Goal: Information Seeking & Learning: Learn about a topic

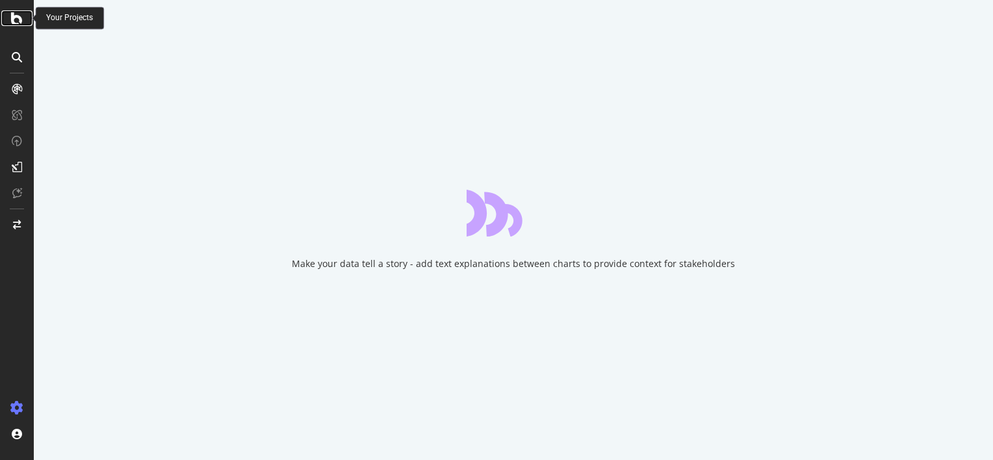
click at [22, 23] on icon at bounding box center [17, 18] width 12 height 16
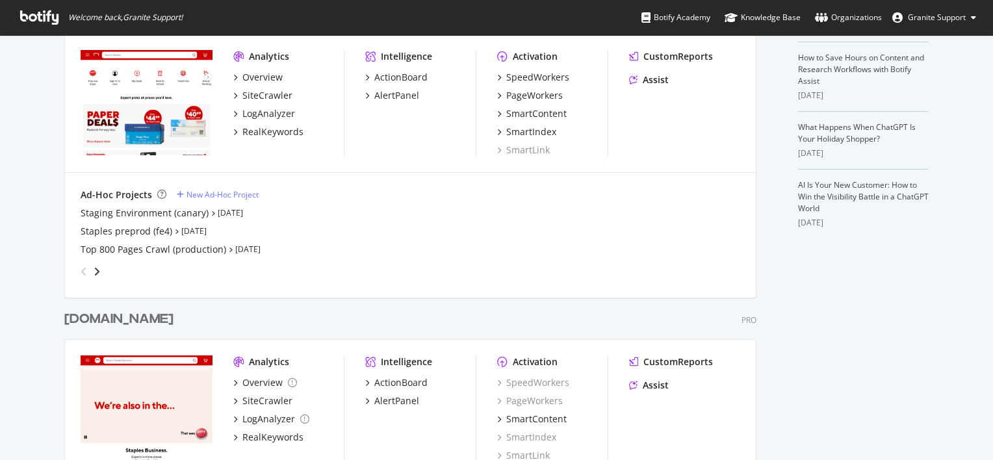
scroll to position [484, 0]
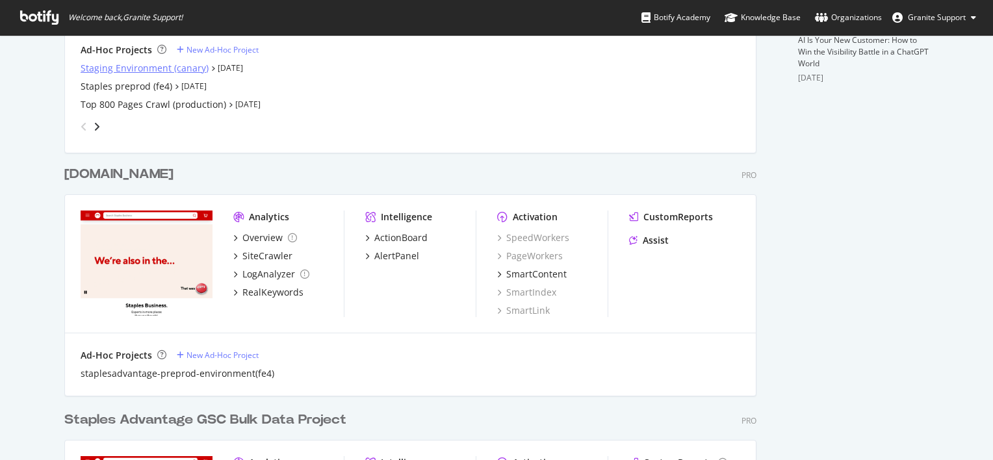
click at [162, 66] on div "Staging Environment (canary)" at bounding box center [145, 68] width 128 height 13
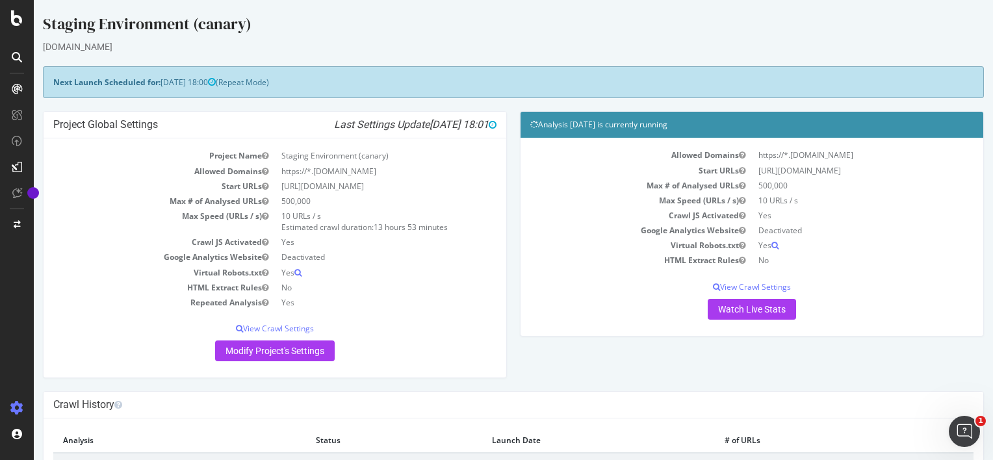
scroll to position [194, 0]
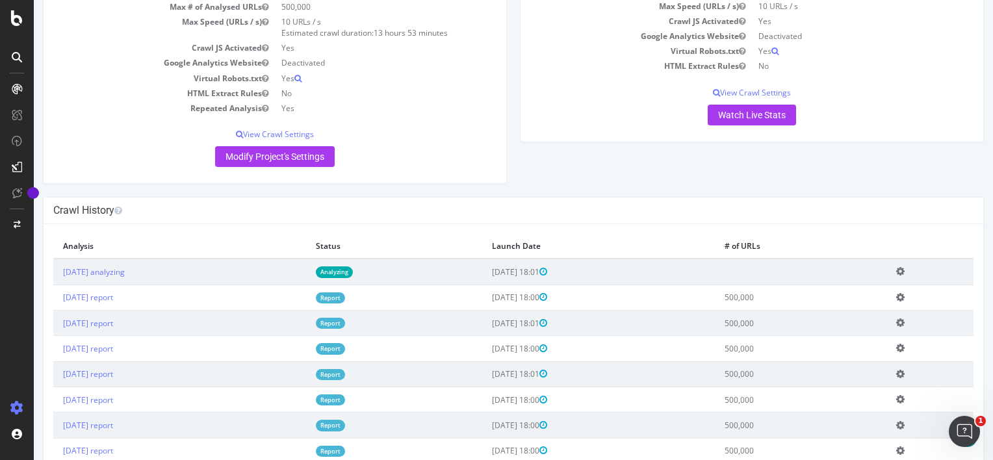
click at [345, 298] on link "Report" at bounding box center [330, 297] width 29 height 11
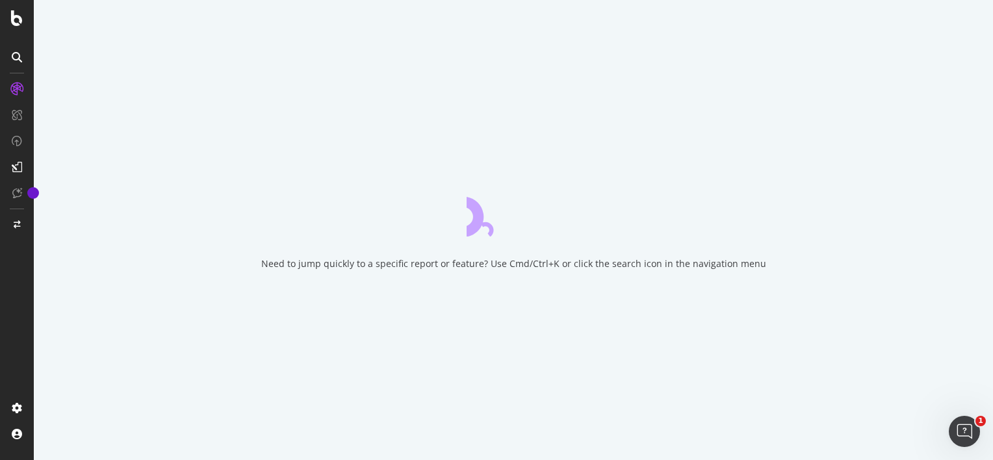
click at [758, 406] on div "Need to jump quickly to a specific report or feature? Use Cmd/Ctrl+K or click t…" at bounding box center [513, 230] width 959 height 460
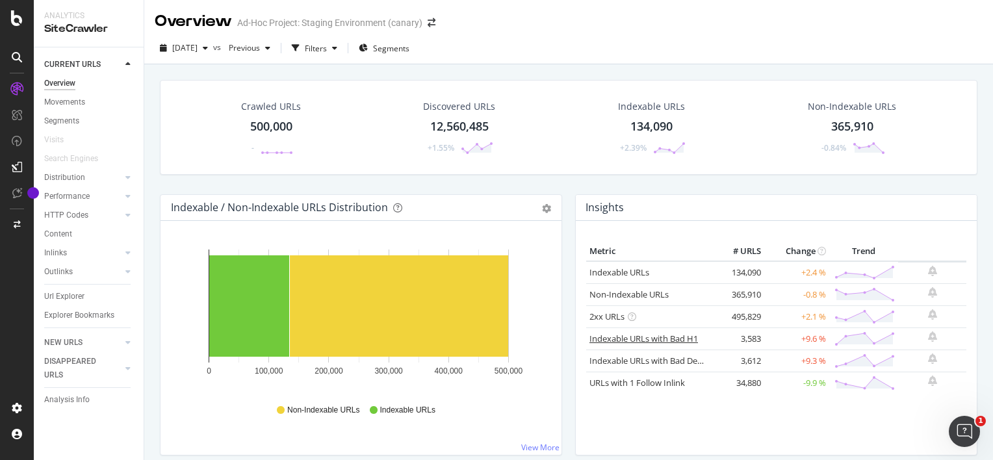
click at [642, 338] on link "Indexable URLs with Bad H1" at bounding box center [643, 339] width 109 height 12
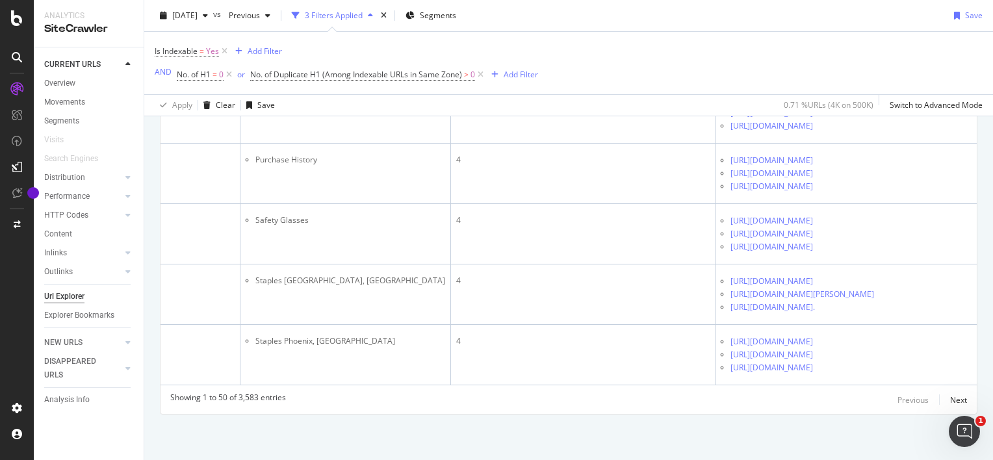
scroll to position [0, 348]
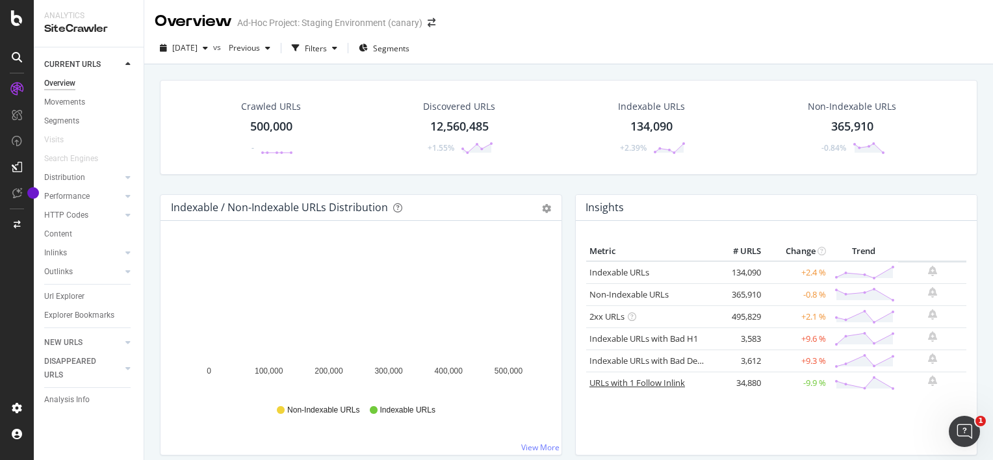
scroll to position [107, 0]
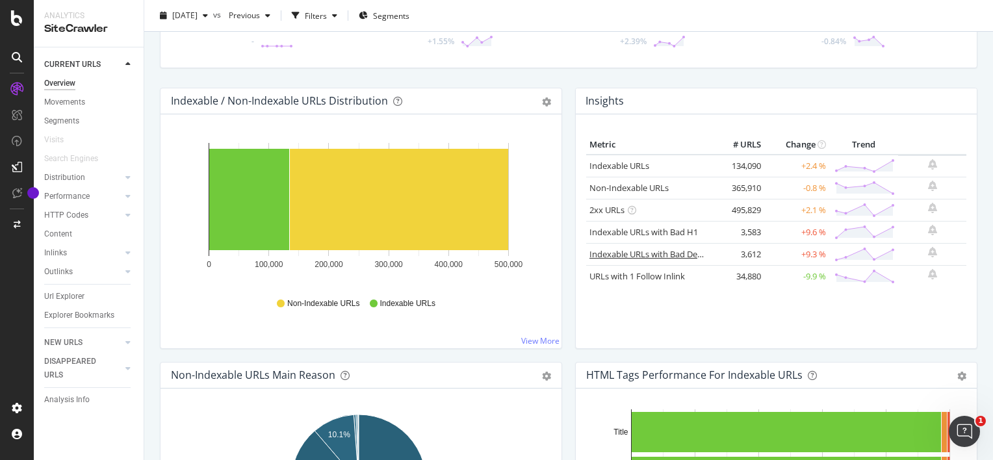
click at [664, 254] on link "Indexable URLs with Bad Description" at bounding box center [660, 254] width 142 height 12
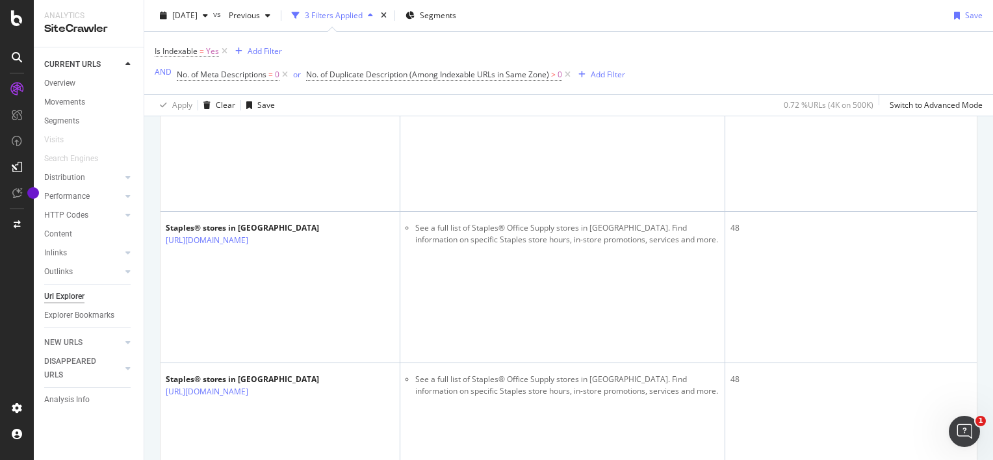
scroll to position [2264, 0]
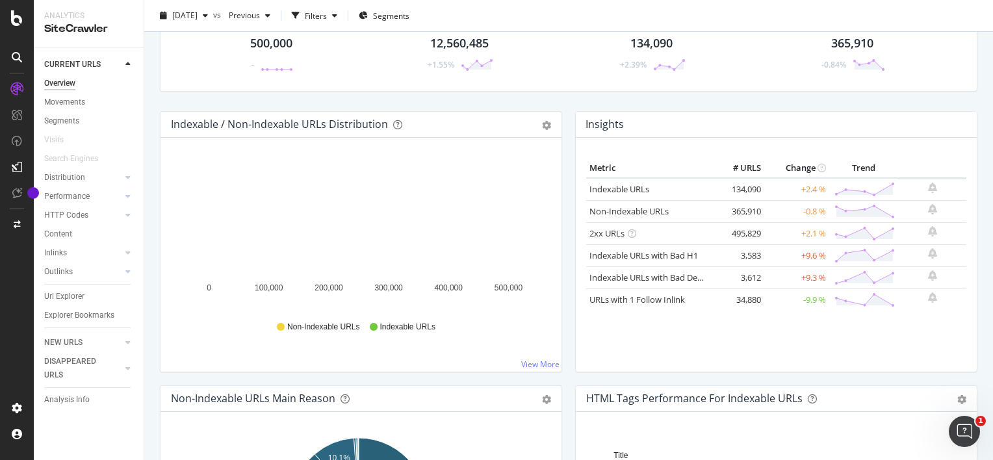
scroll to position [140, 0]
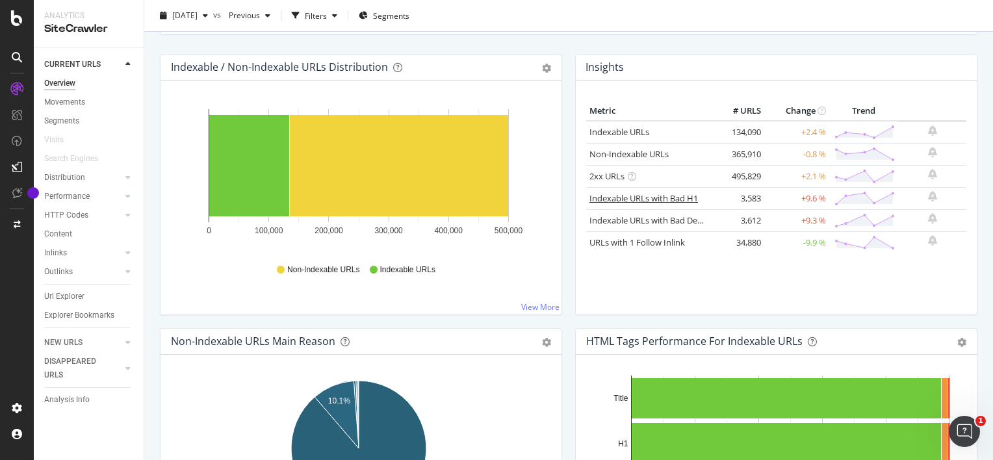
click at [668, 197] on link "Indexable URLs with Bad H1" at bounding box center [643, 198] width 109 height 12
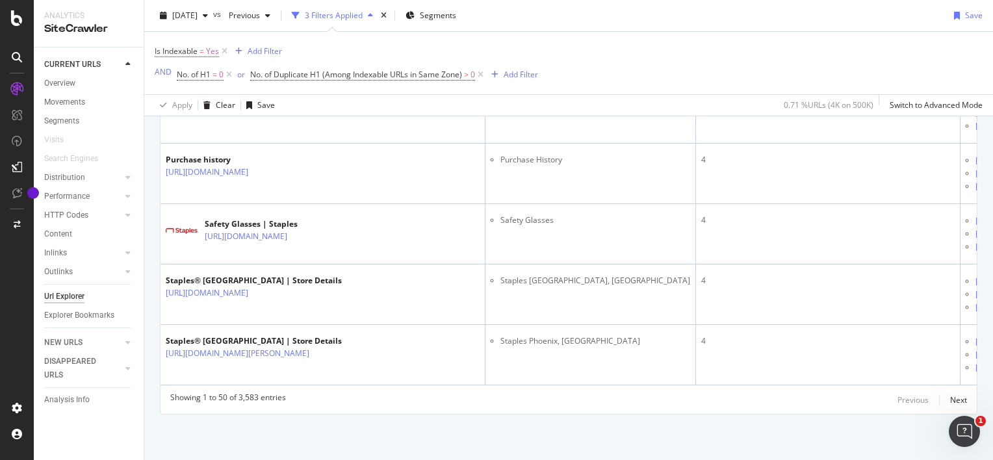
scroll to position [5210, 0]
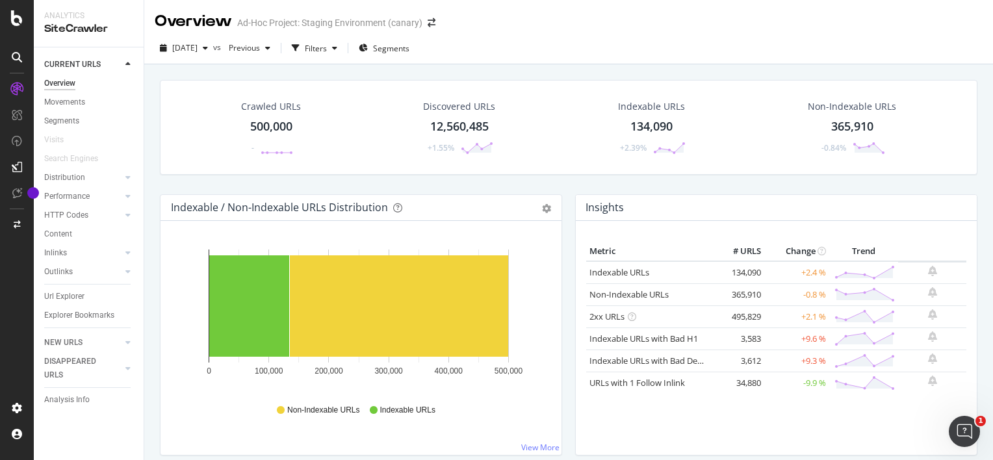
click at [756, 424] on div "Metric # URLS Change Trend Indexable URLs 134,090 +2.4 % Non-Indexable URLs 365…" at bounding box center [776, 343] width 380 height 203
click at [270, 52] on icon "button" at bounding box center [267, 48] width 5 height 8
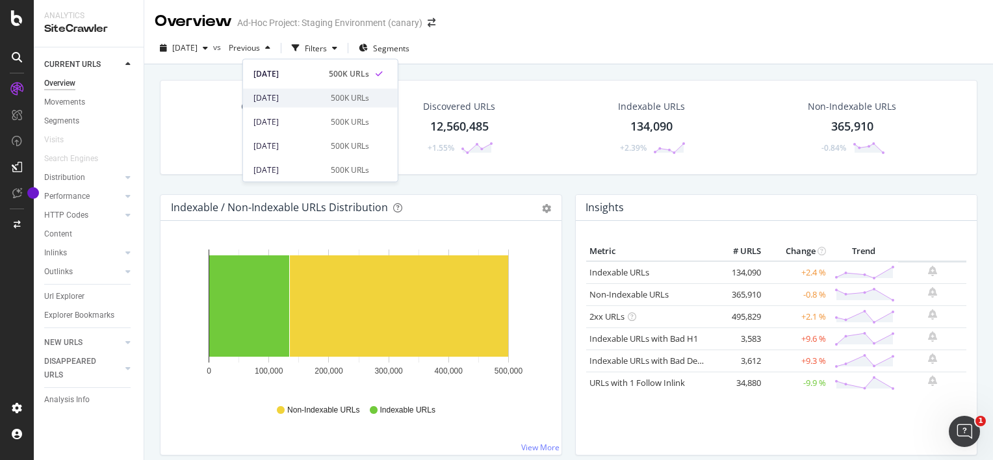
click at [291, 96] on div "[DATE]" at bounding box center [288, 98] width 70 height 12
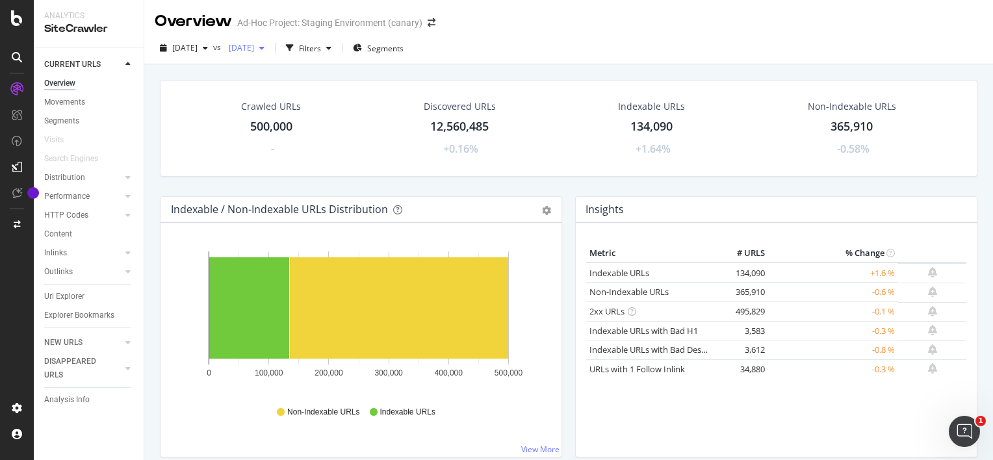
click at [265, 51] on icon "button" at bounding box center [261, 48] width 5 height 8
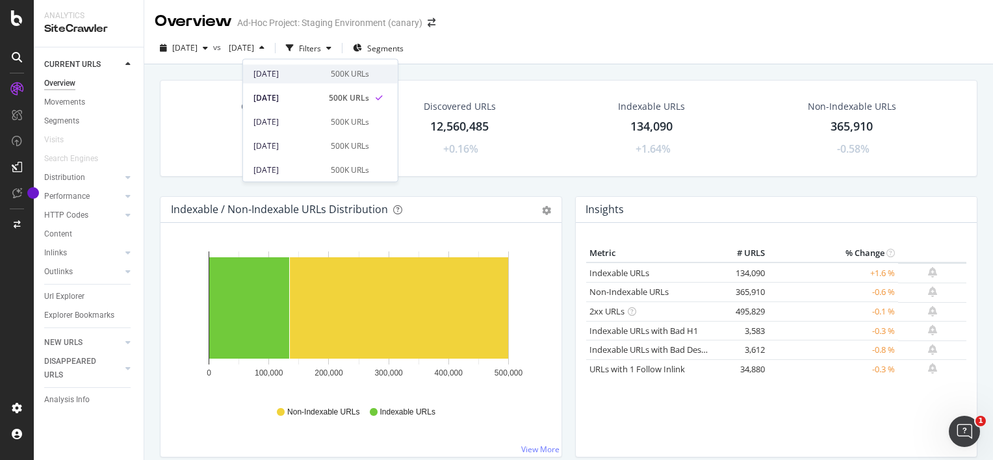
click at [298, 68] on div "[DATE]" at bounding box center [288, 74] width 70 height 12
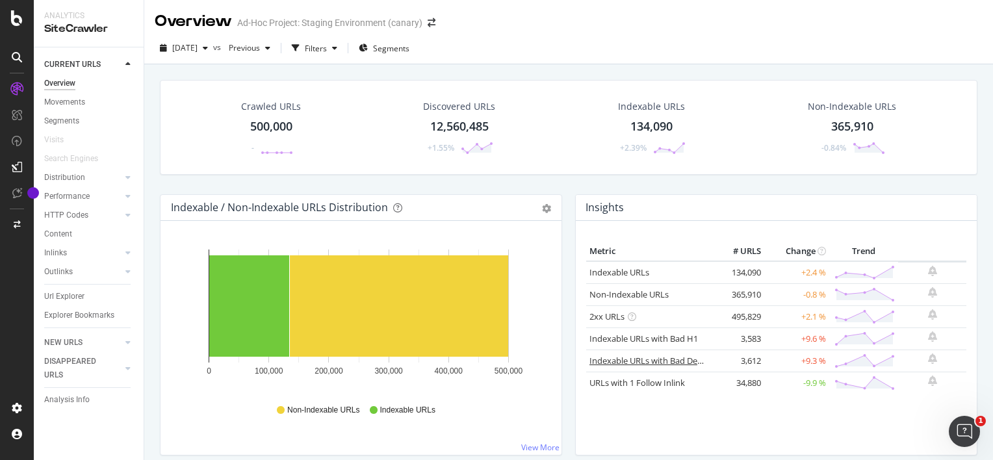
click at [632, 362] on link "Indexable URLs with Bad Description" at bounding box center [660, 361] width 142 height 12
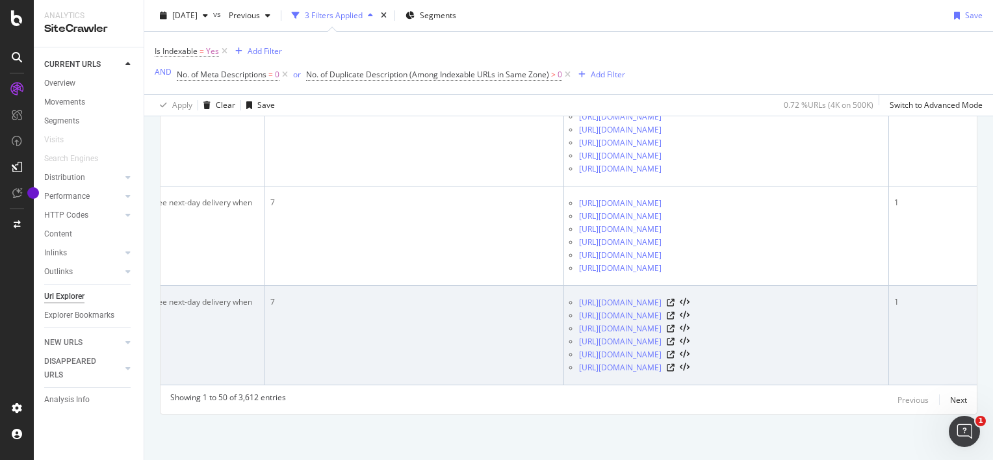
scroll to position [0, 485]
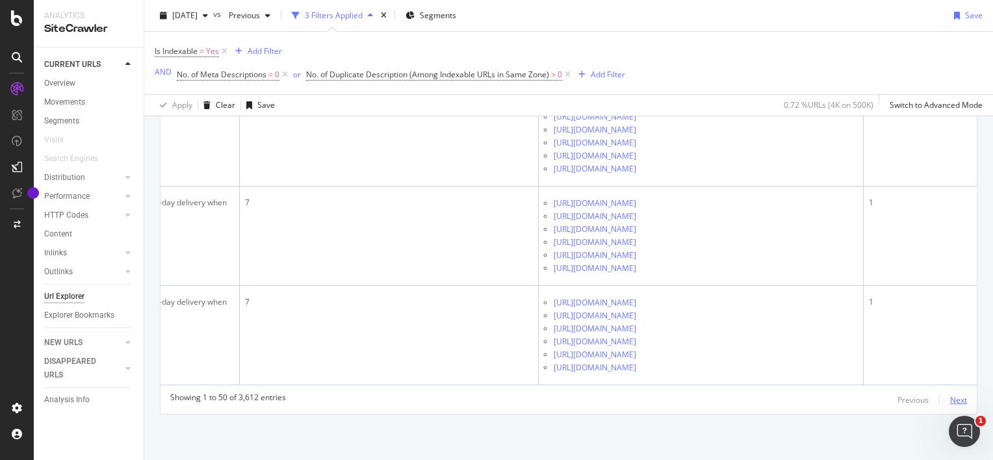
click at [950, 406] on div "Next" at bounding box center [958, 400] width 17 height 14
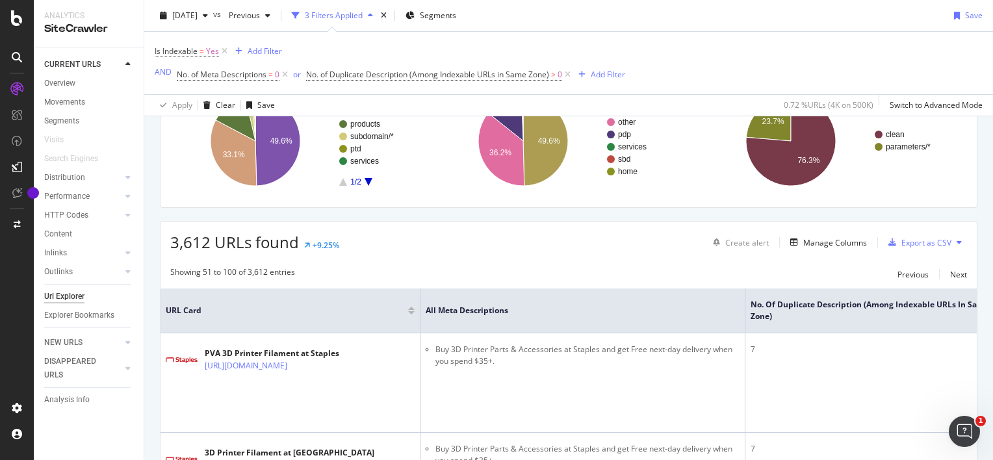
scroll to position [4291, 0]
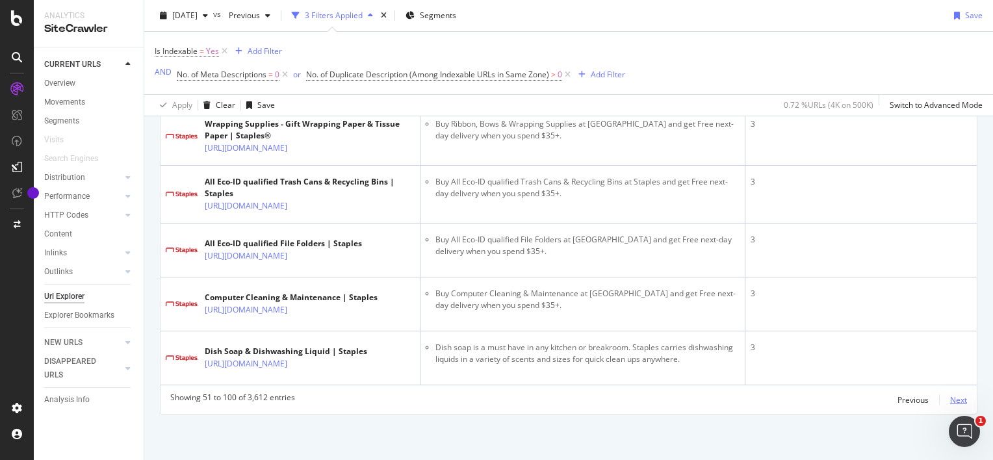
click at [950, 400] on div "Next" at bounding box center [958, 399] width 17 height 11
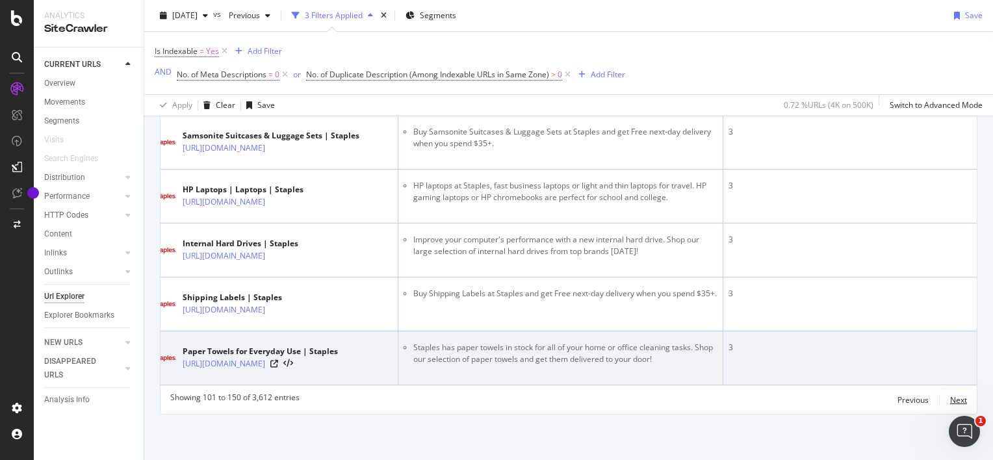
scroll to position [3210, 0]
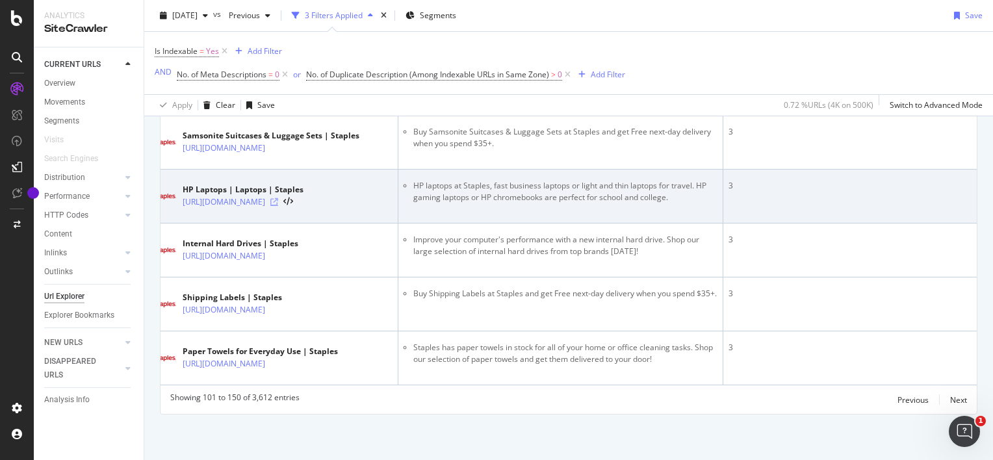
click at [278, 206] on icon at bounding box center [274, 202] width 8 height 8
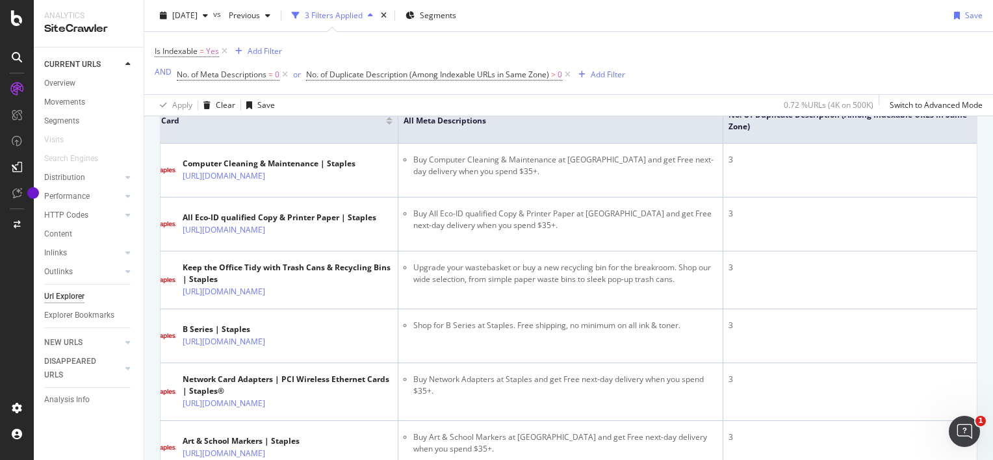
scroll to position [0, 0]
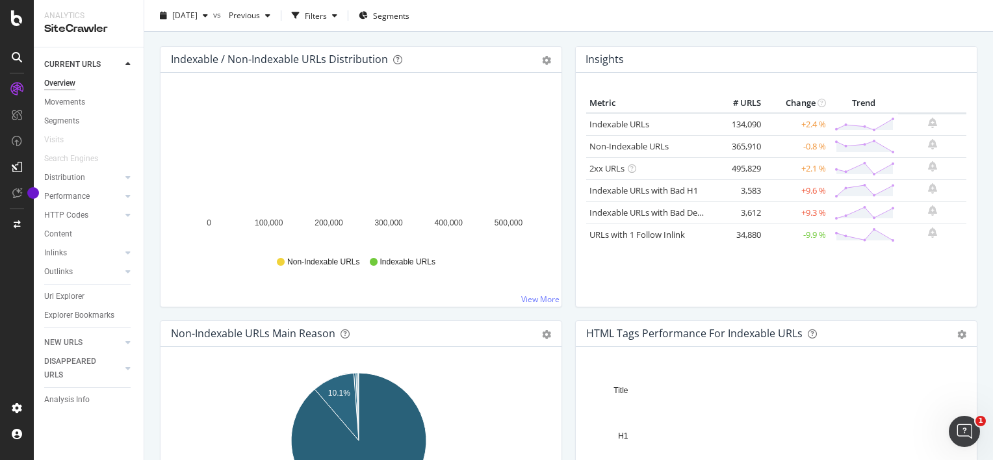
scroll to position [153, 0]
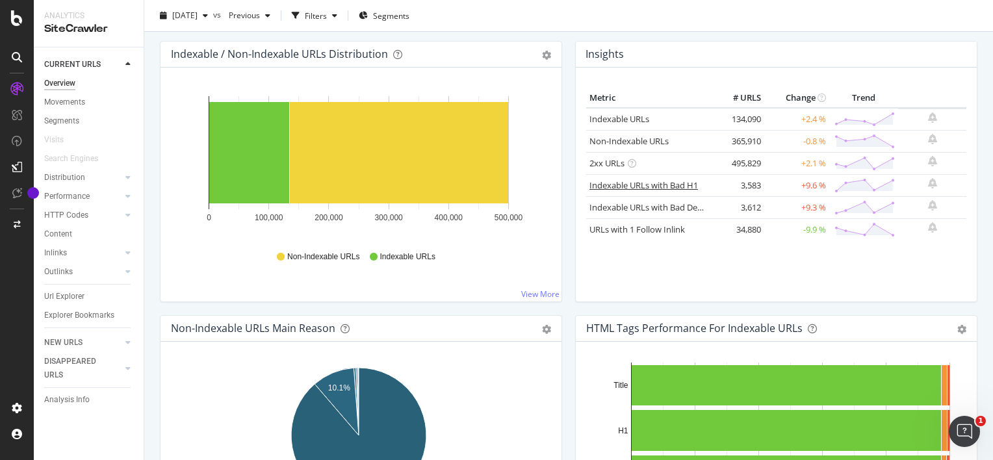
click at [658, 186] on link "Indexable URLs with Bad H1" at bounding box center [643, 185] width 109 height 12
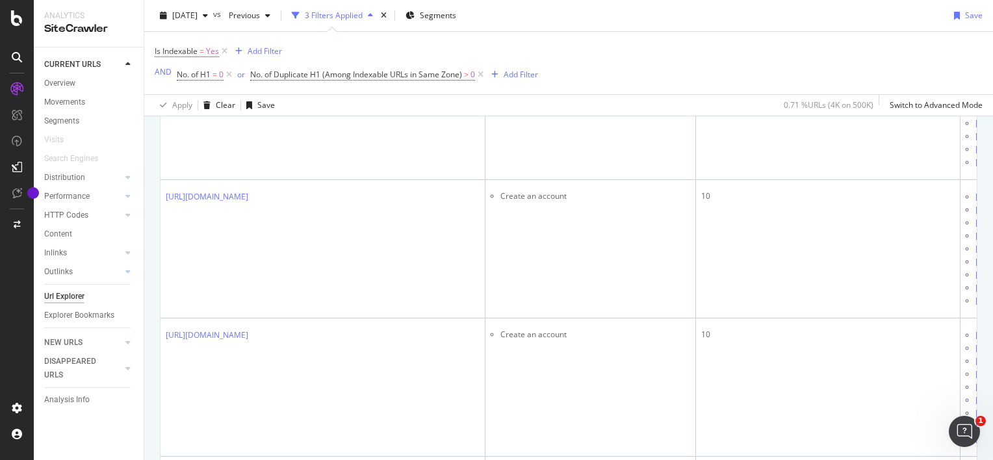
scroll to position [788, 0]
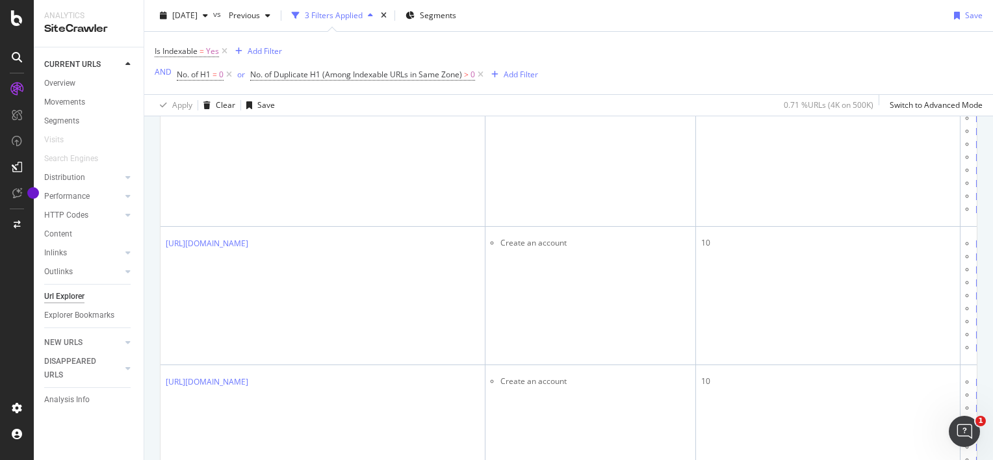
click at [725, 88] on td "10" at bounding box center [828, 19] width 265 height 138
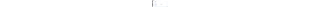
scroll to position [7164, 0]
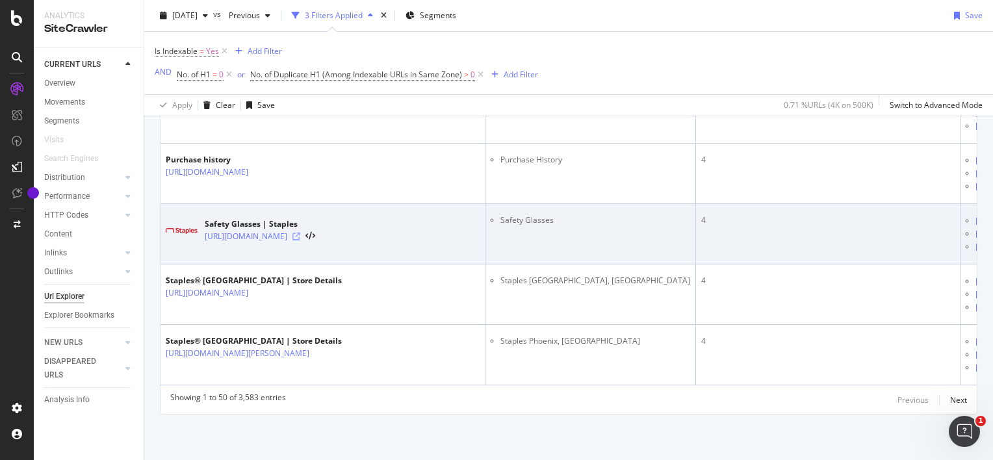
click at [300, 240] on icon at bounding box center [296, 237] width 8 height 8
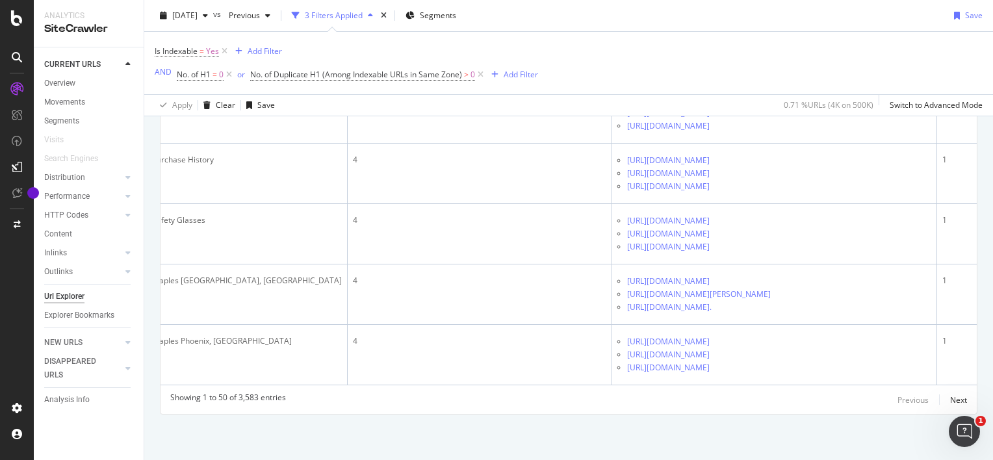
scroll to position [0, 0]
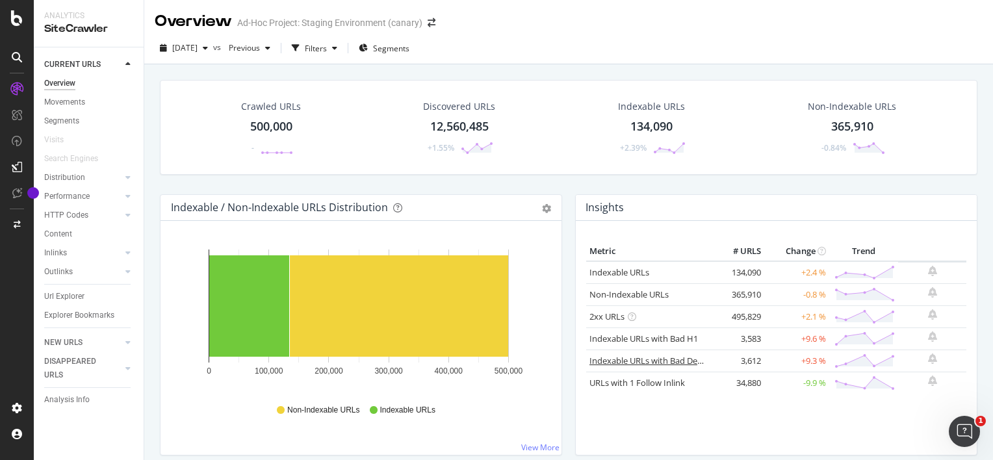
click at [676, 360] on link "Indexable URLs with Bad Description" at bounding box center [660, 361] width 142 height 12
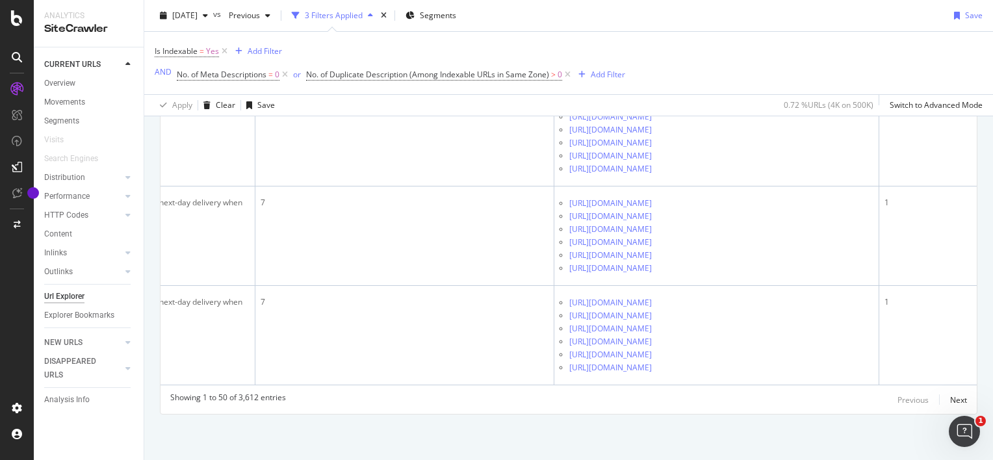
scroll to position [0, 573]
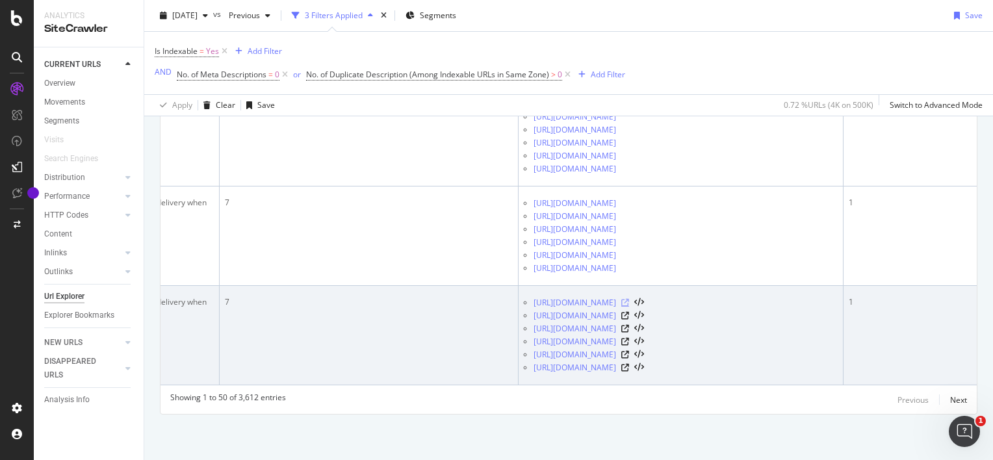
click at [629, 299] on icon at bounding box center [625, 303] width 8 height 8
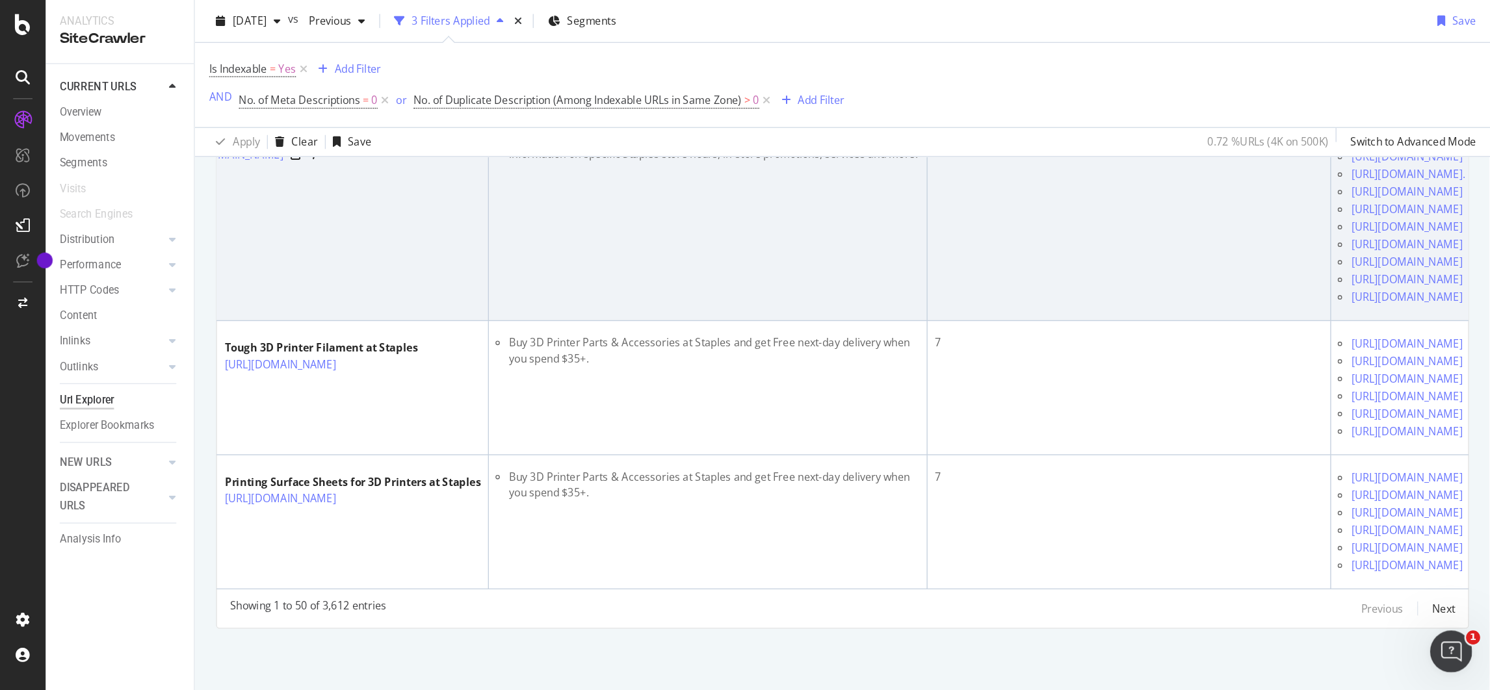
scroll to position [0, 38]
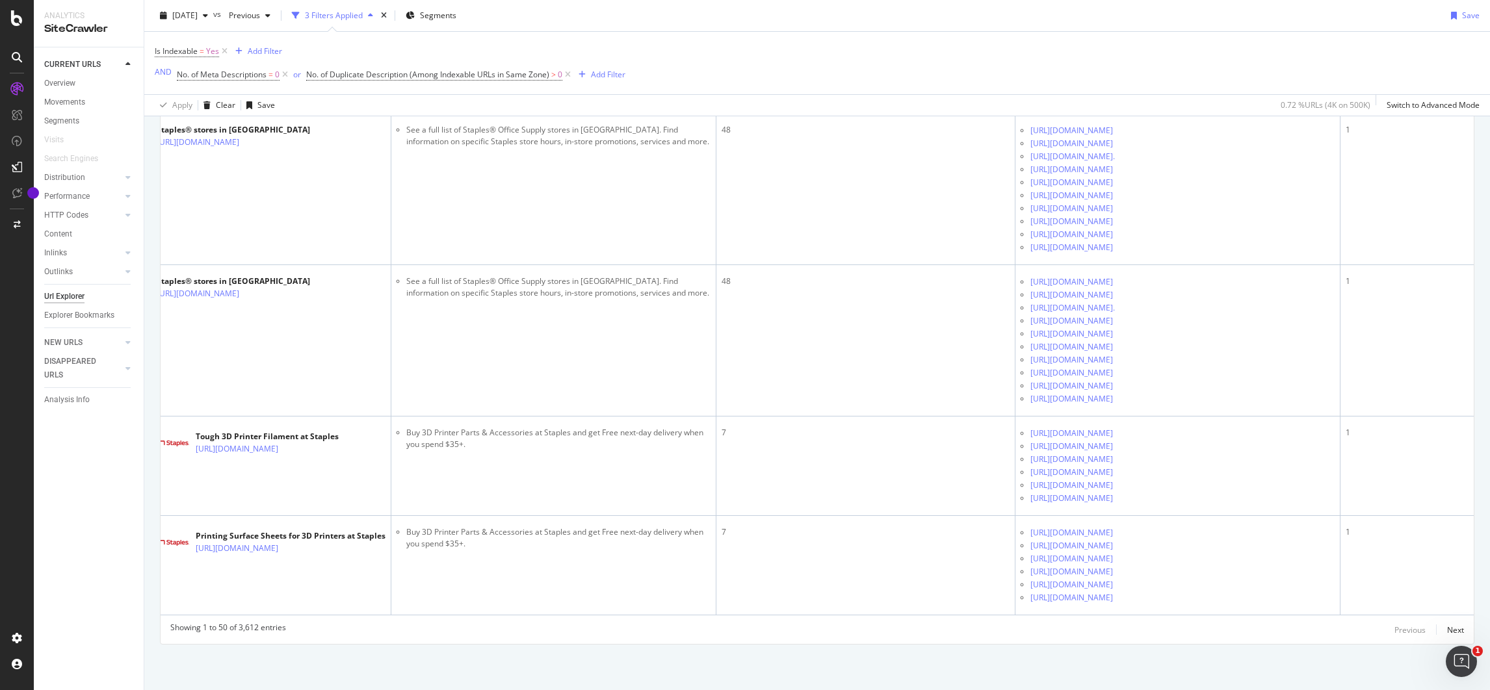
drag, startPoint x: 666, startPoint y: 133, endPoint x: 961, endPoint y: 66, distance: 302.1
click at [961, 66] on div "Is Indexable = Yes Add Filter AND No. of Meta Descriptions = 0 or No. of Duplic…" at bounding box center [817, 63] width 1325 height 62
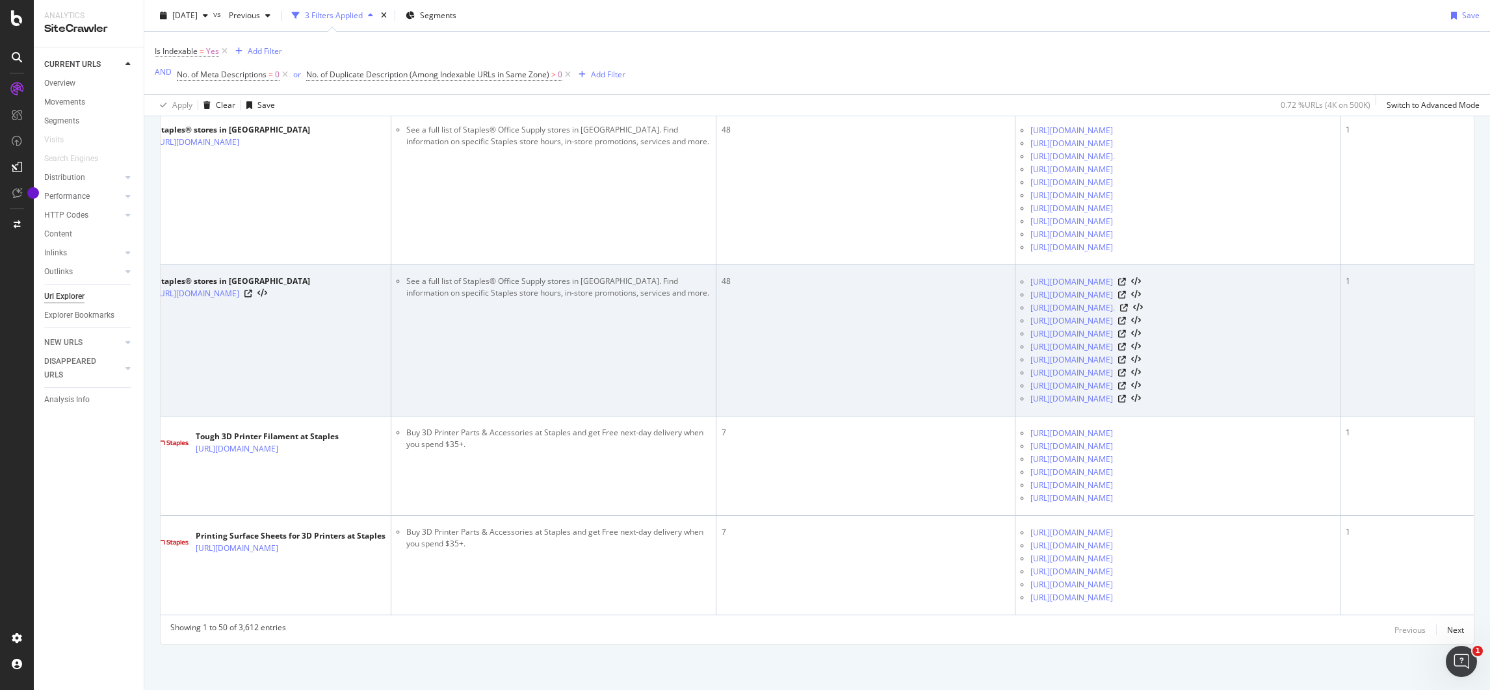
scroll to position [8598, 0]
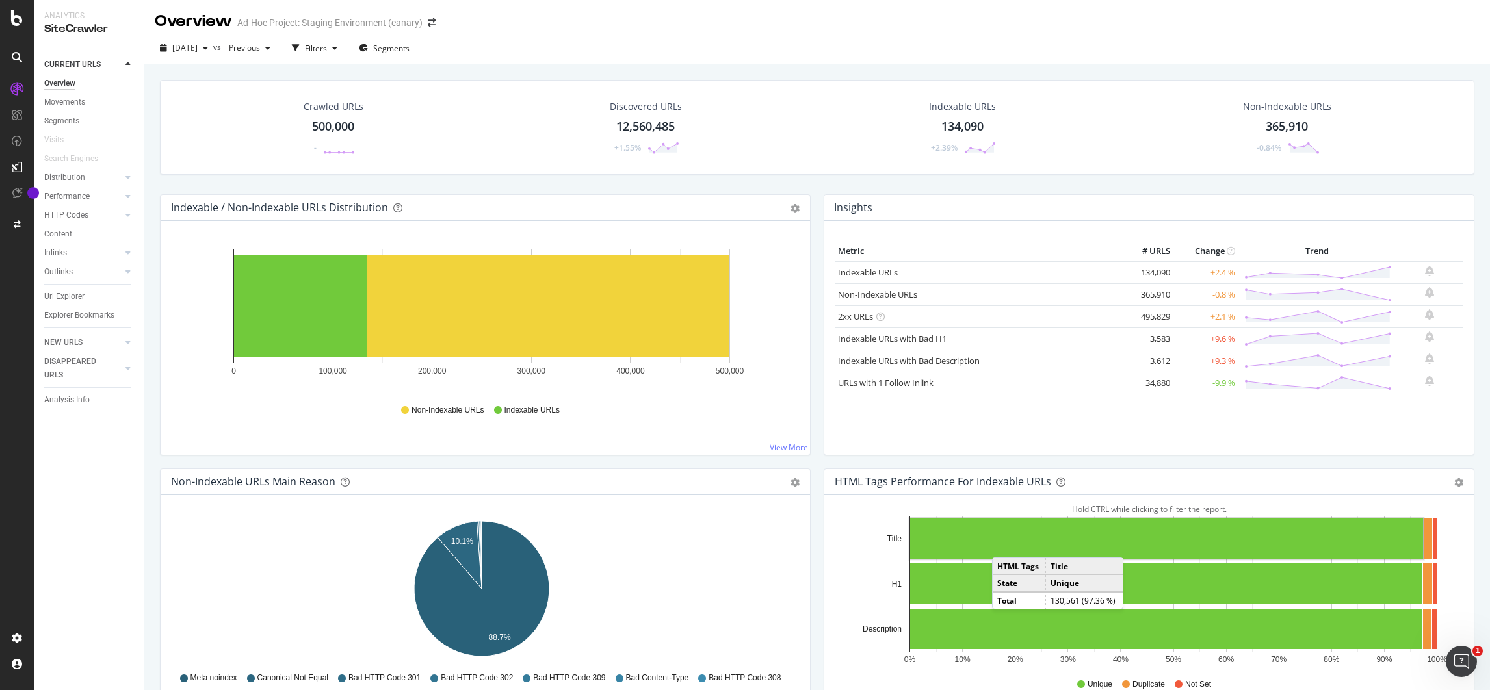
click at [817, 428] on div "Insights Metric # URLS Change Trend Indexable URLs 134,090 +2.4 % Non-Indexable…" at bounding box center [1149, 331] width 664 height 274
click at [949, 361] on link "Indexable URLs with Bad Description" at bounding box center [909, 361] width 142 height 12
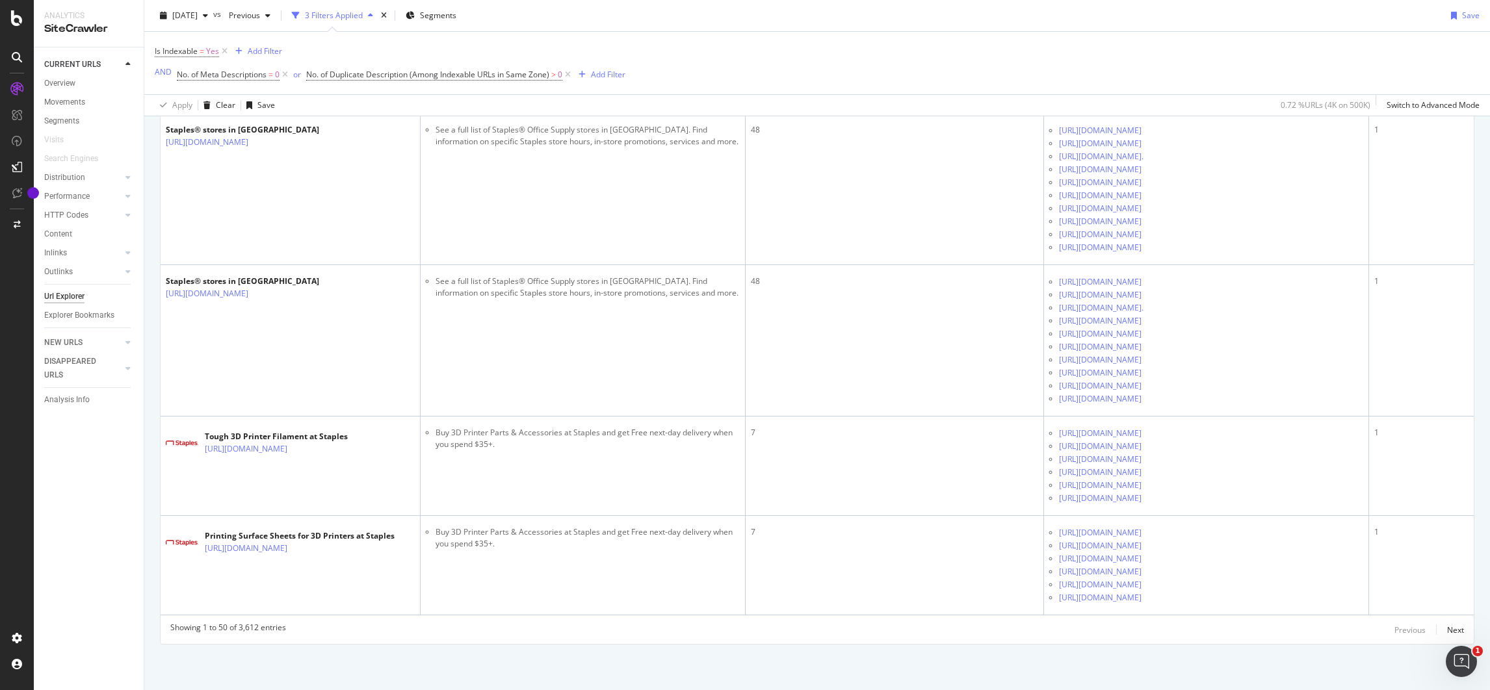
scroll to position [8598, 0]
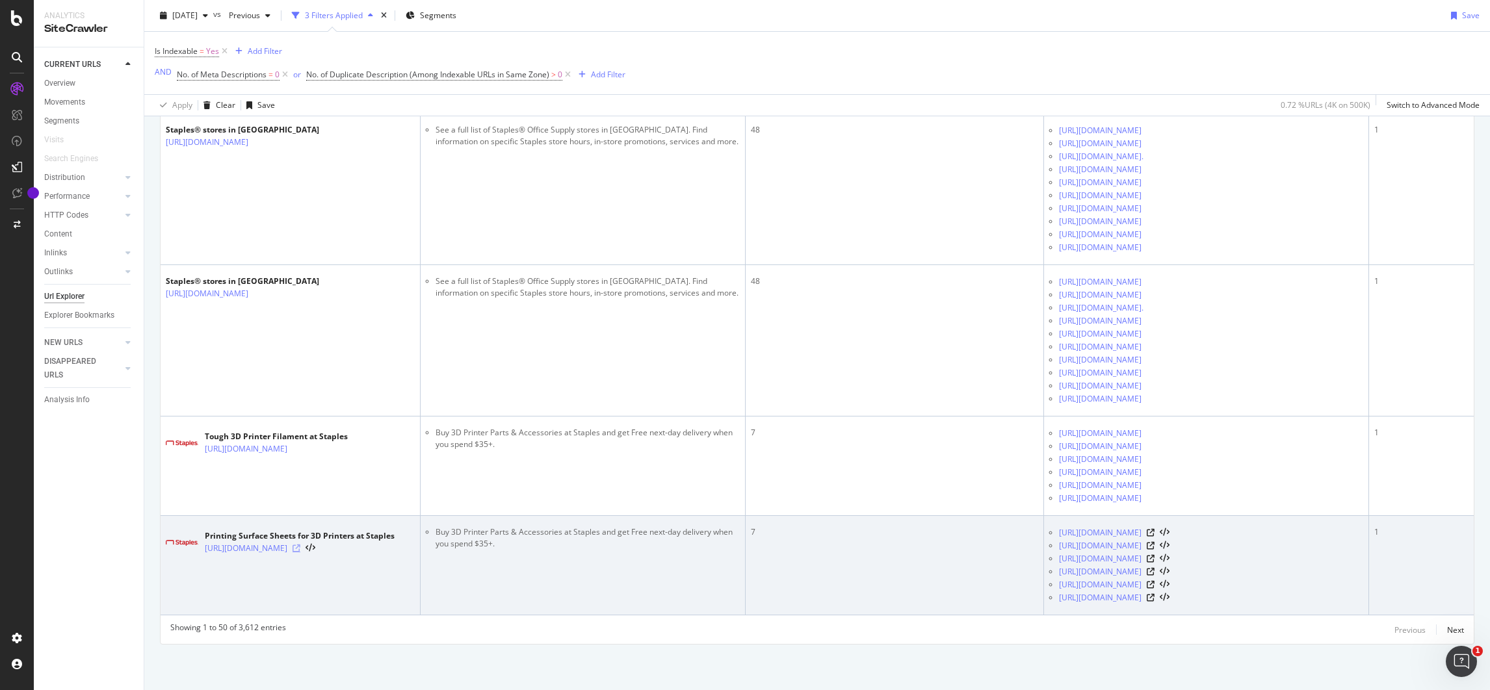
click at [300, 459] on icon at bounding box center [296, 549] width 8 height 8
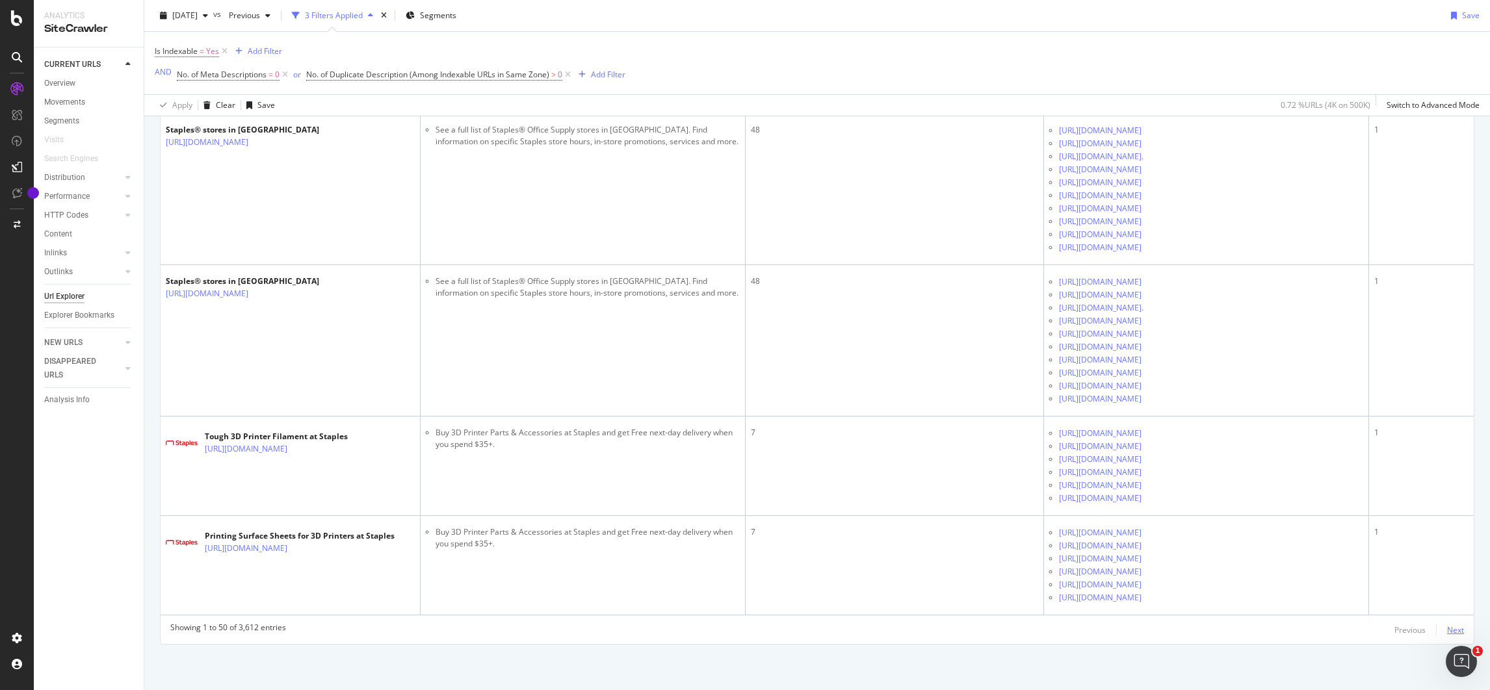
click at [992, 459] on div "Next" at bounding box center [1455, 630] width 17 height 11
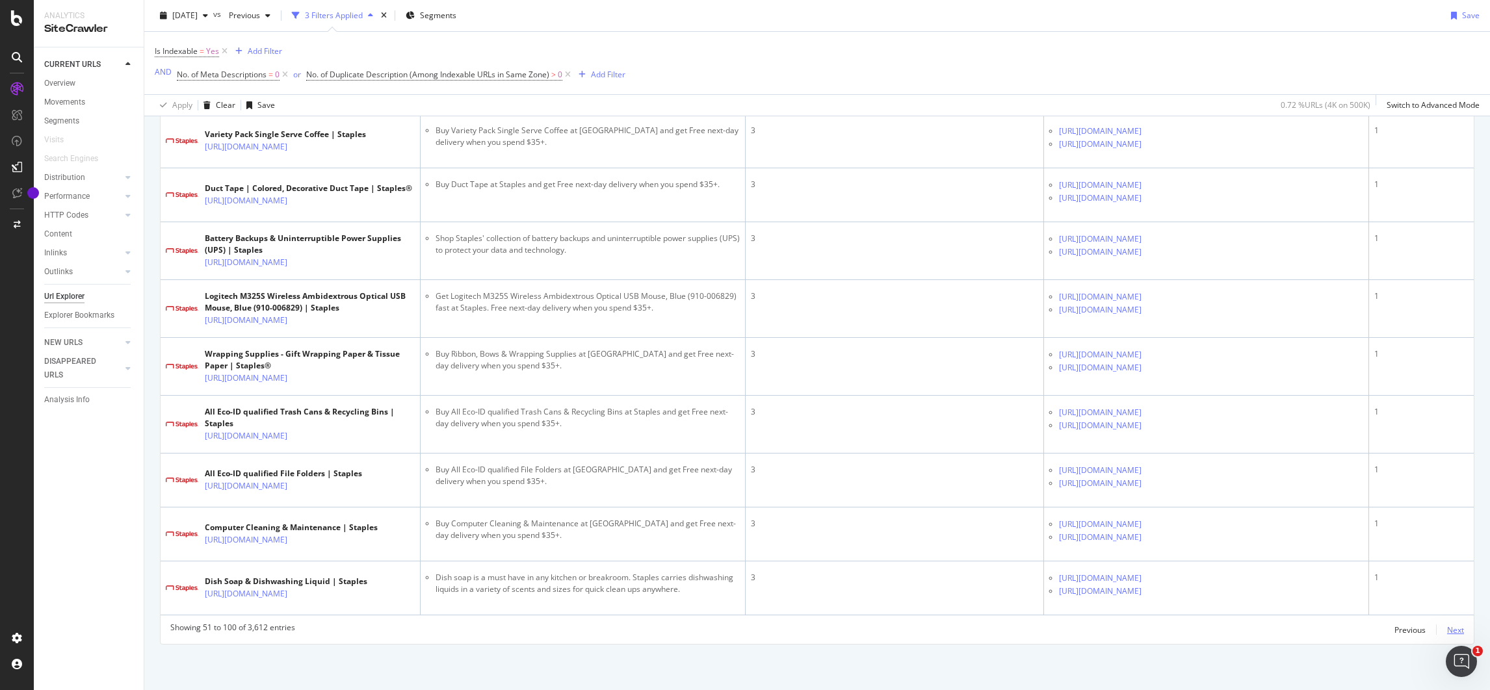
scroll to position [4081, 0]
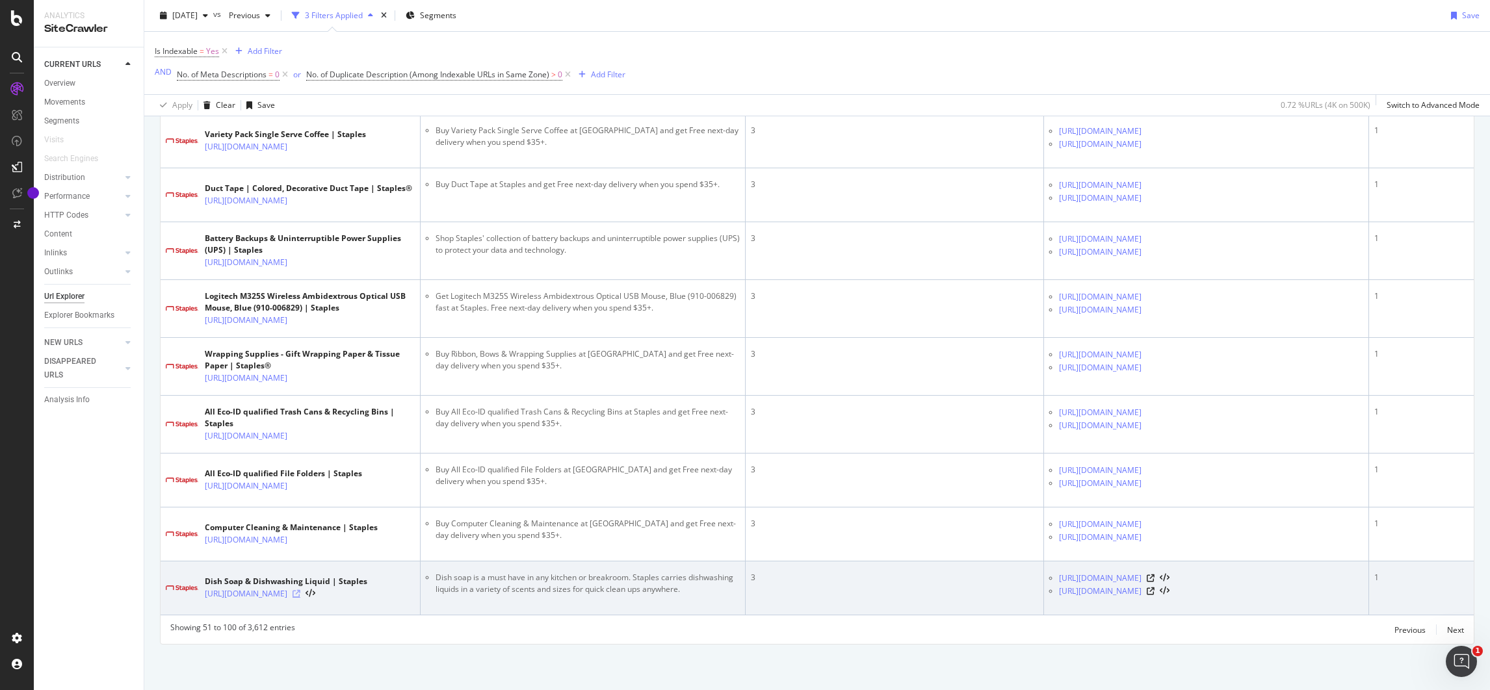
click at [300, 459] on icon at bounding box center [296, 594] width 8 height 8
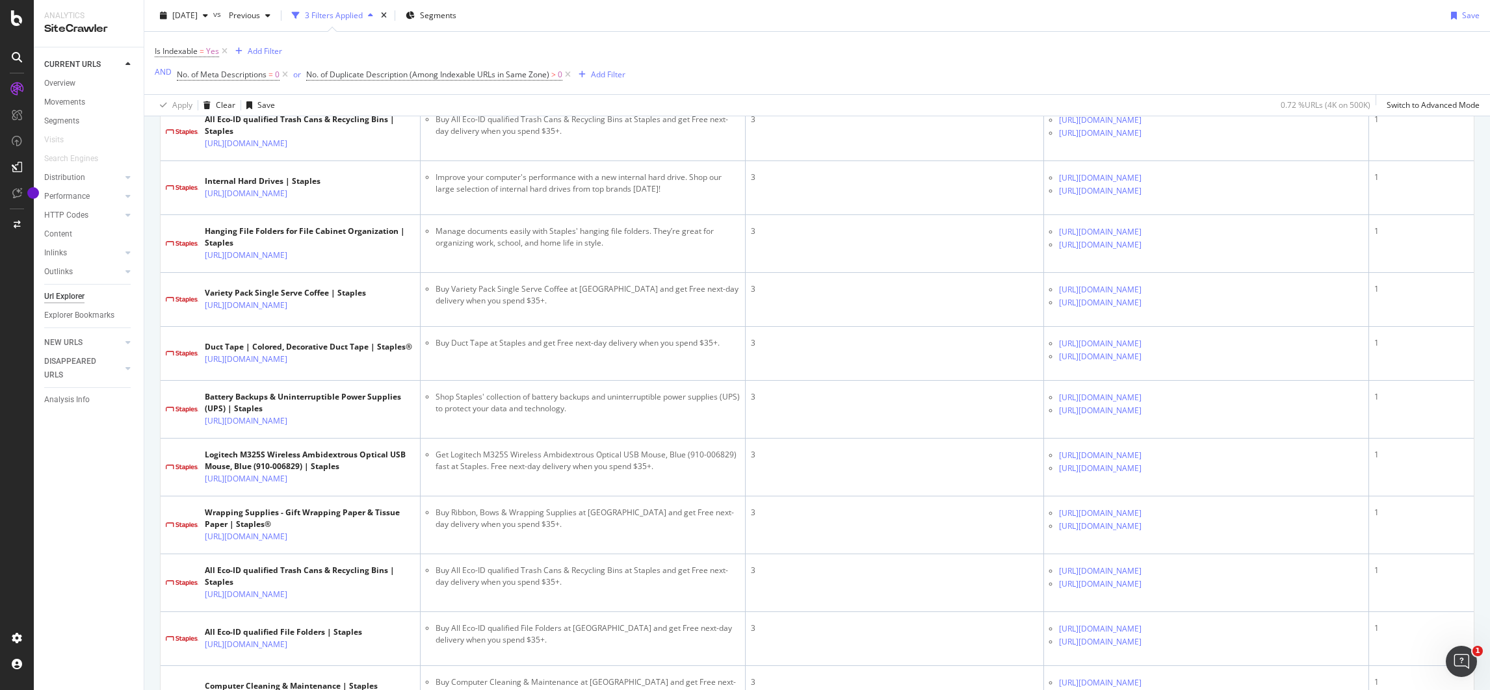
scroll to position [3094, 0]
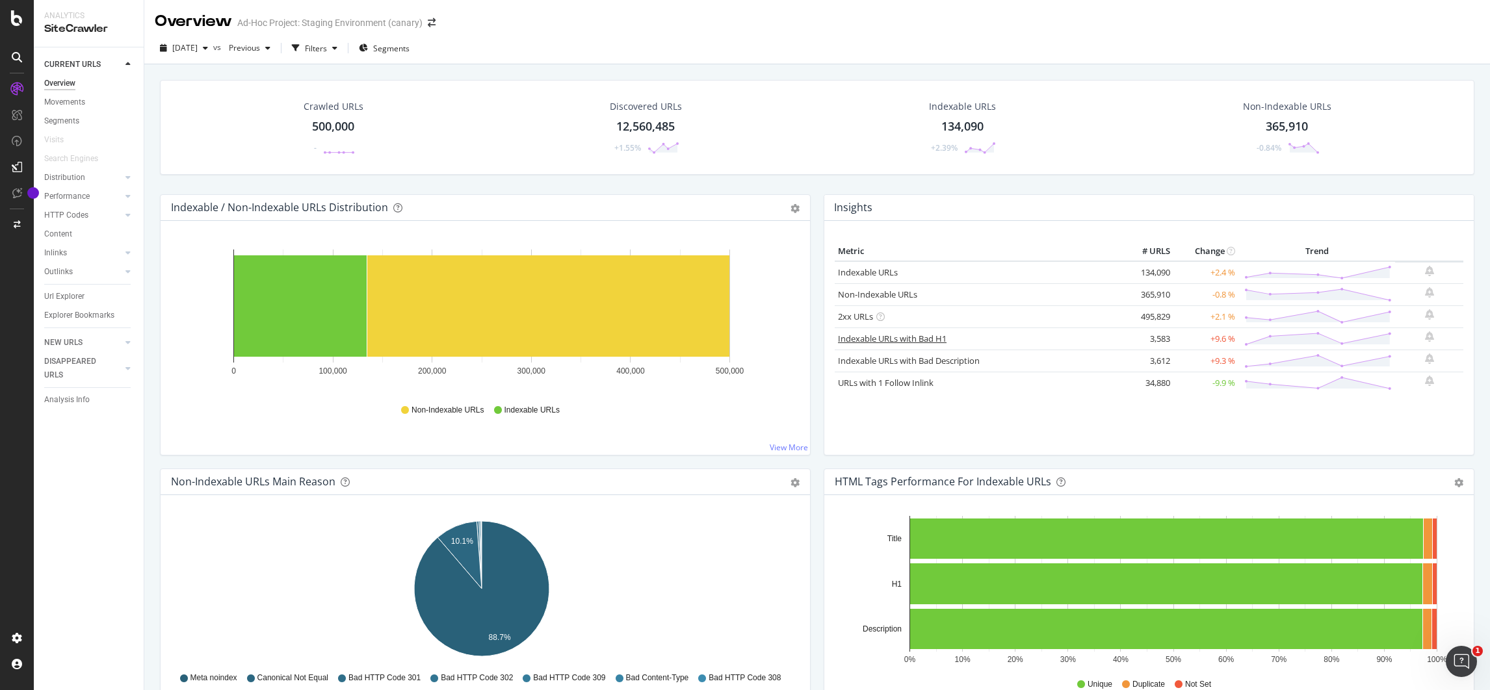
click at [912, 341] on link "Indexable URLs with Bad H1" at bounding box center [892, 339] width 109 height 12
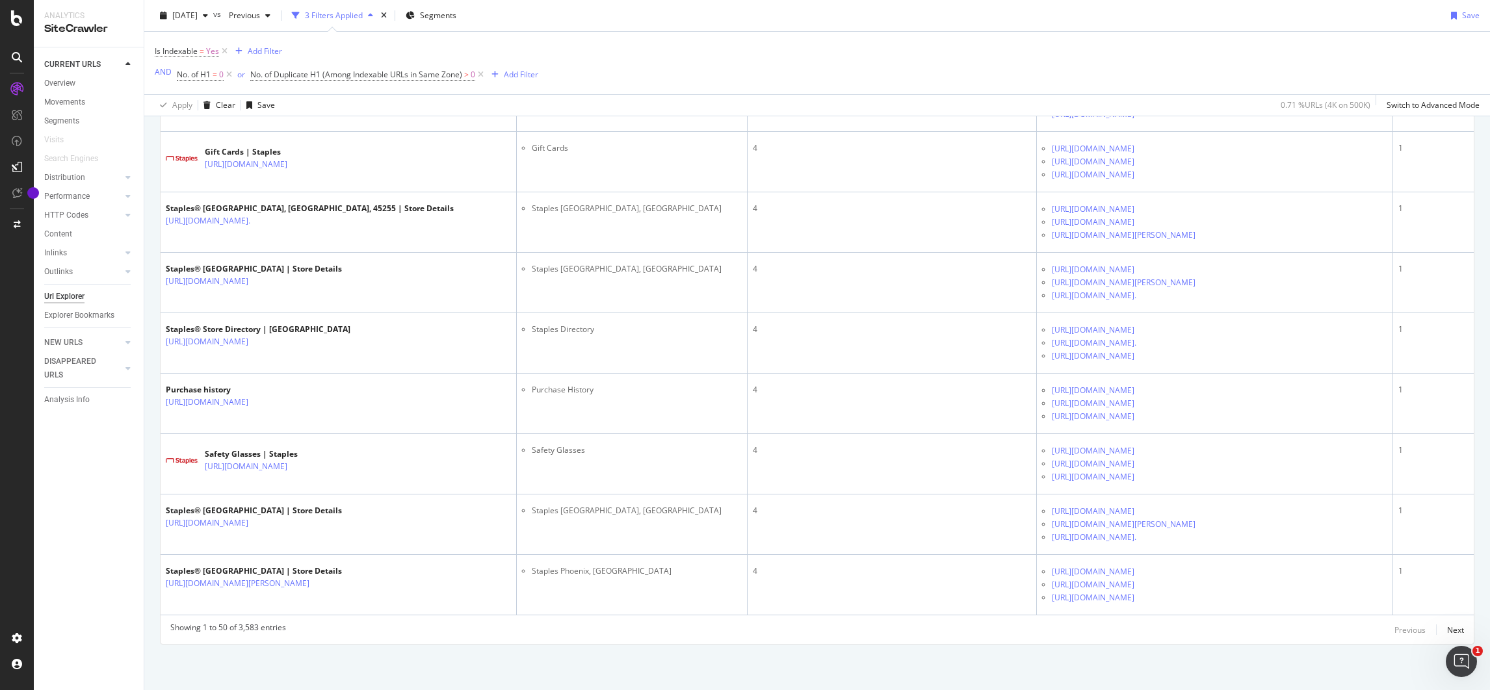
scroll to position [6440, 0]
